Goal: Task Accomplishment & Management: Use online tool/utility

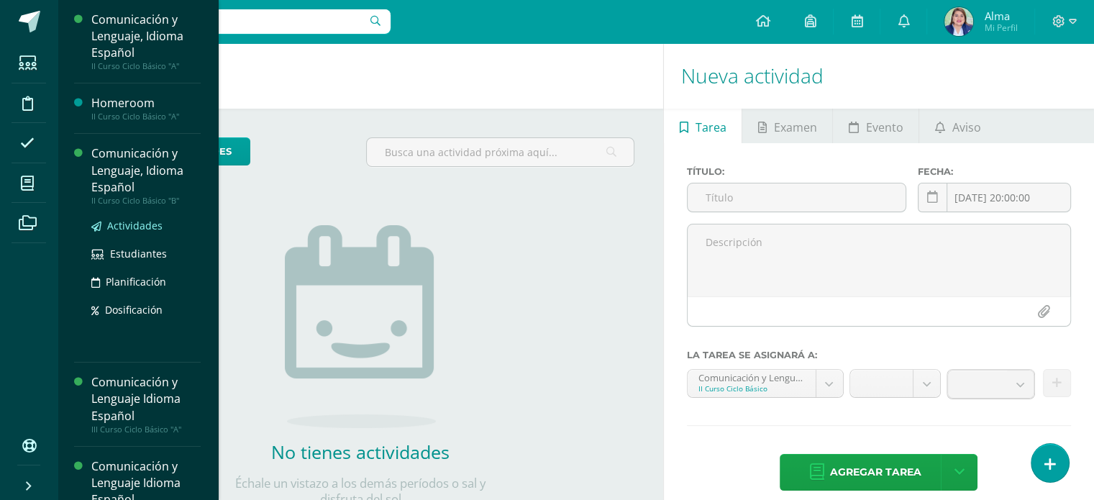
click at [131, 227] on span "Actividades" at bounding box center [134, 226] width 55 height 14
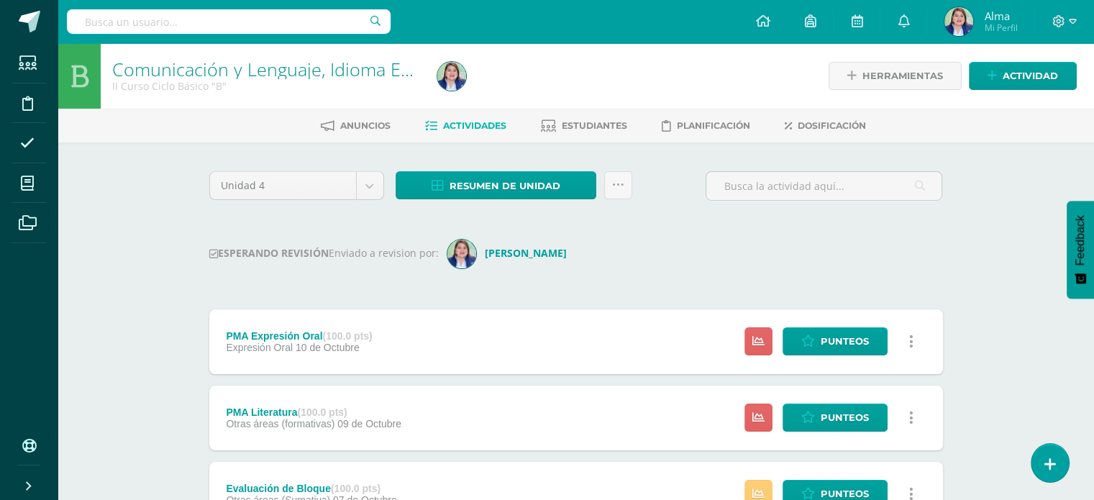
click at [779, 189] on input "text" at bounding box center [823, 186] width 235 height 28
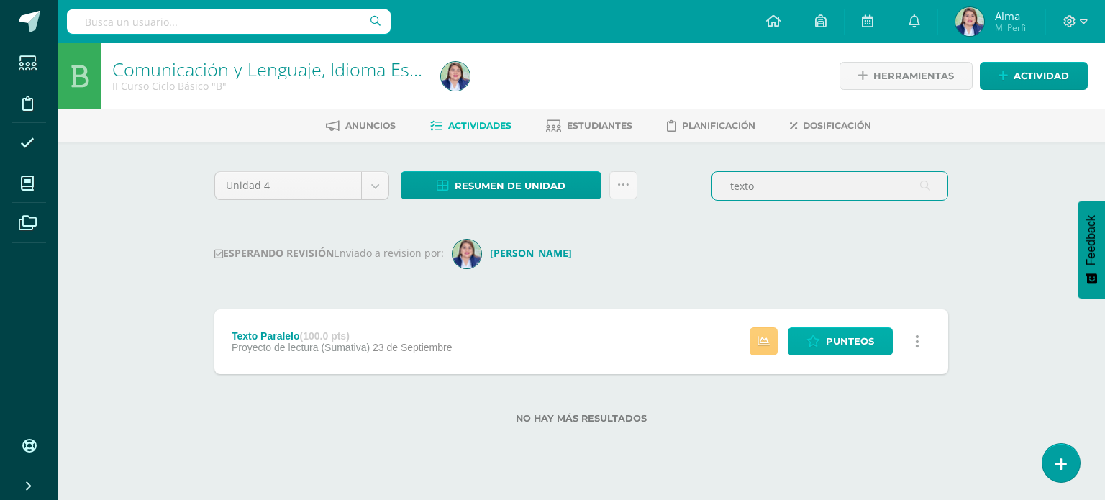
type input "texto"
click at [845, 334] on span "Punteos" at bounding box center [850, 341] width 48 height 27
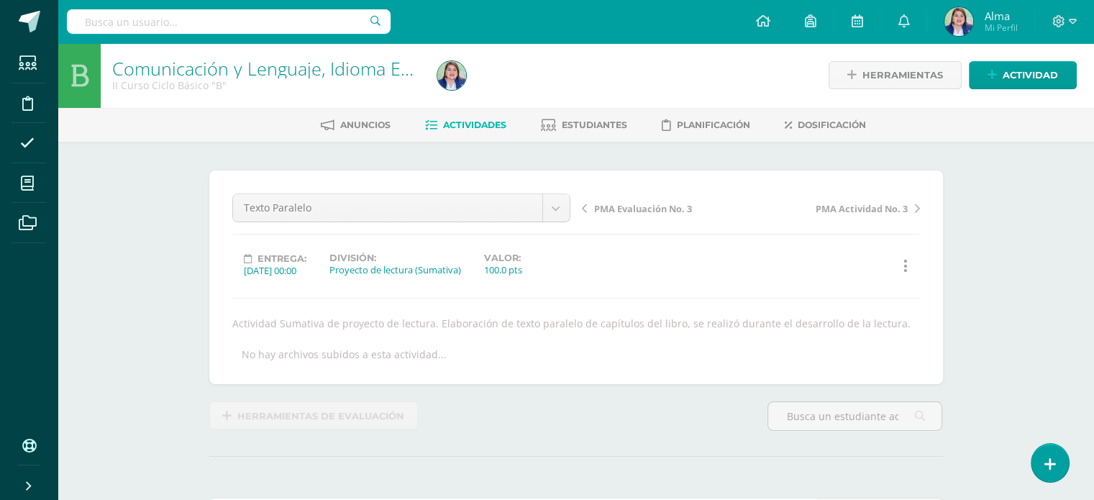
scroll to position [1, 0]
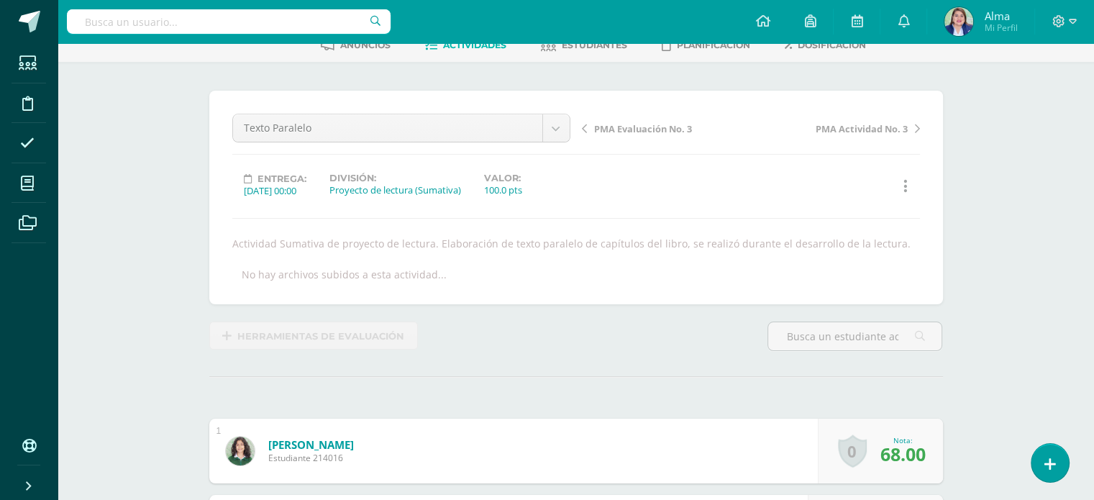
scroll to position [0, 0]
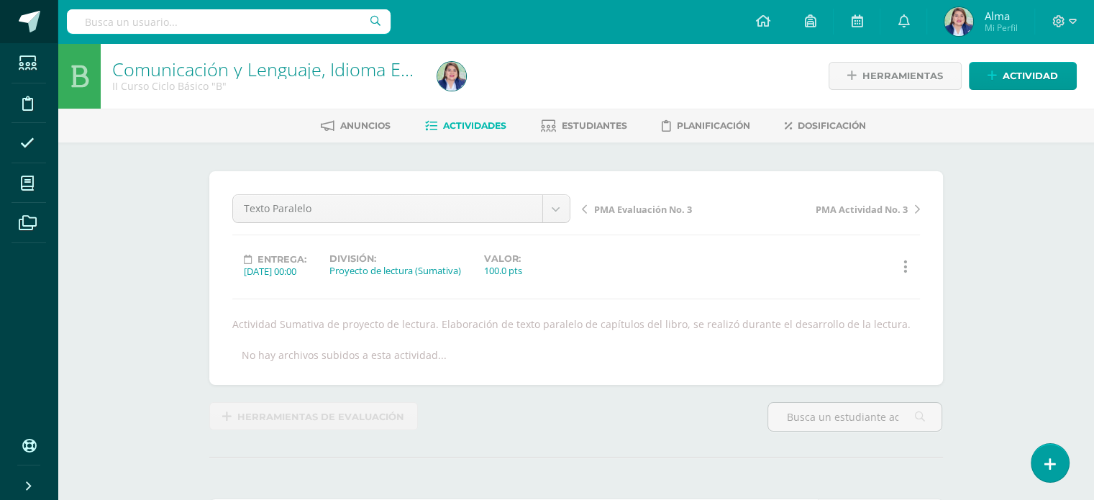
click at [32, 25] on span at bounding box center [30, 22] width 22 height 22
